Goal: Task Accomplishment & Management: Manage account settings

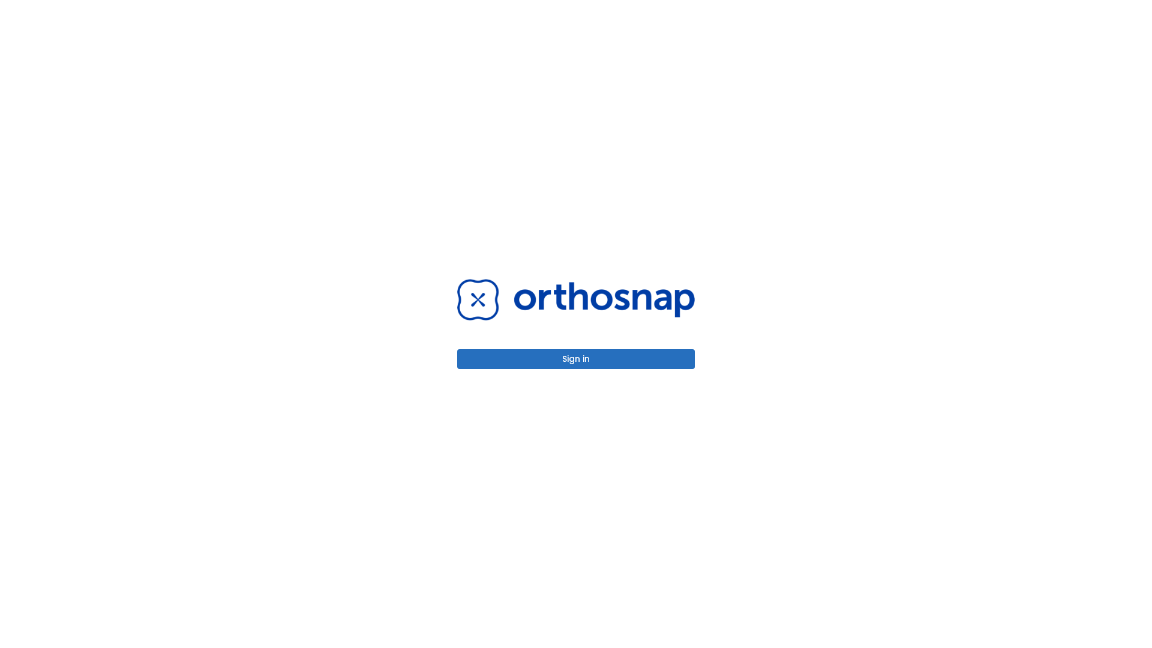
click at [576, 359] on button "Sign in" at bounding box center [576, 359] width 238 height 20
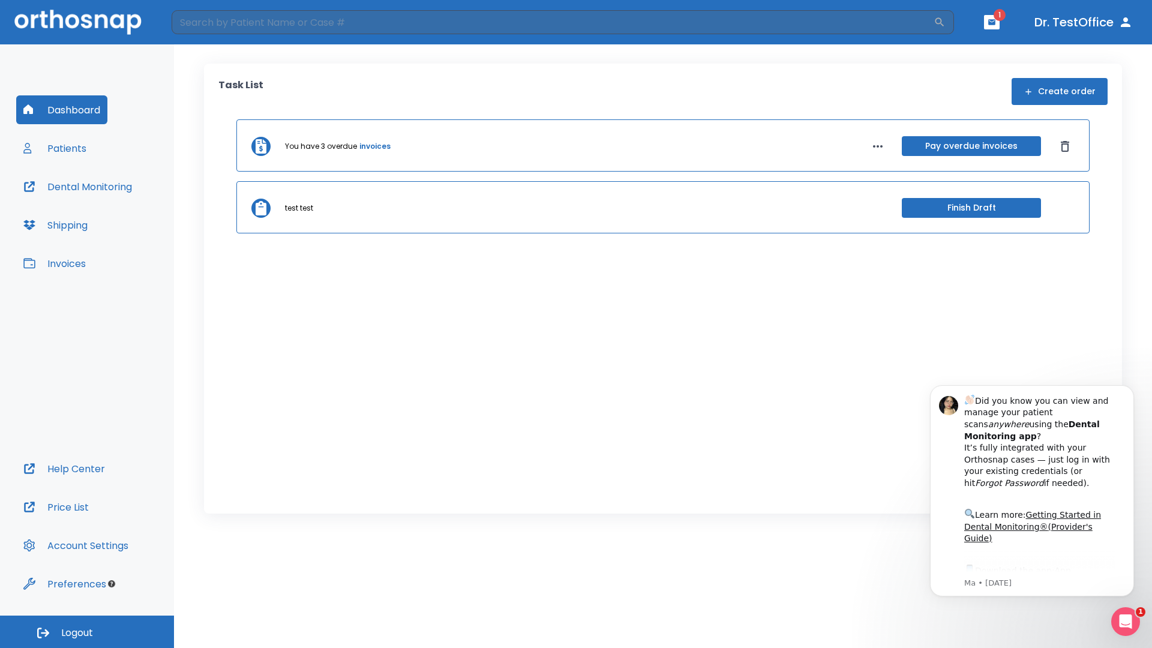
click at [87, 632] on span "Logout" at bounding box center [77, 632] width 32 height 13
